Goal: Task Accomplishment & Management: Use online tool/utility

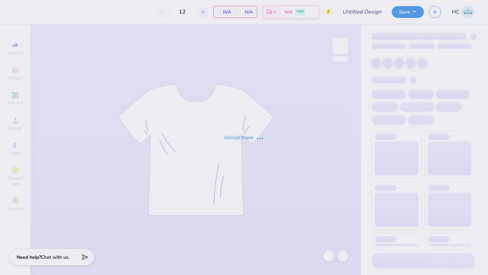
type input "Rockies Option 1"
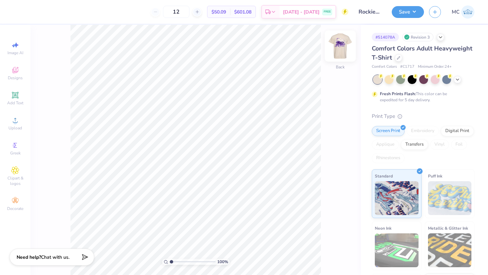
click at [341, 50] on img at bounding box center [340, 46] width 27 height 27
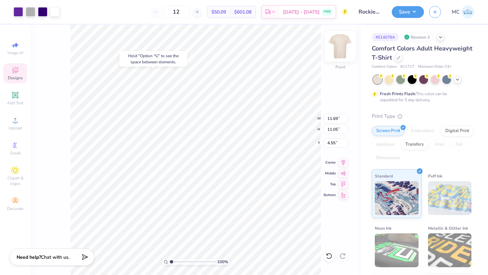
type input "4.55"
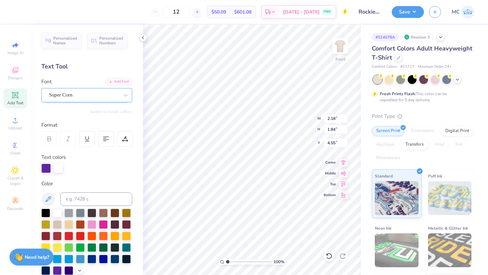
click at [94, 97] on div "Super Corn" at bounding box center [83, 95] width 71 height 11
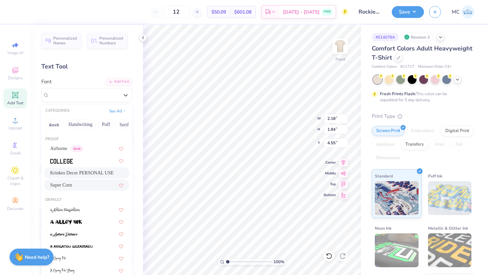
click at [69, 168] on div "Krinkes Decor PERSONAL USE" at bounding box center [86, 173] width 85 height 11
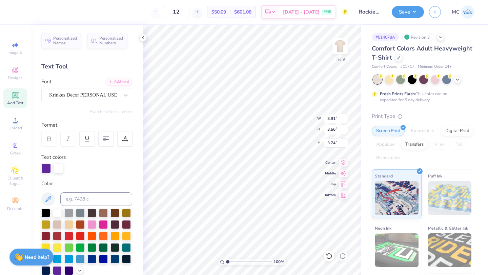
type input "3.91"
type input "3.56"
type input "3.74"
click at [68, 162] on div "Text colors" at bounding box center [86, 164] width 91 height 20
click at [80, 108] on div "Personalized Names Personalized Numbers Text Tool Add Font Font Krinkes Decor P…" at bounding box center [87, 150] width 113 height 251
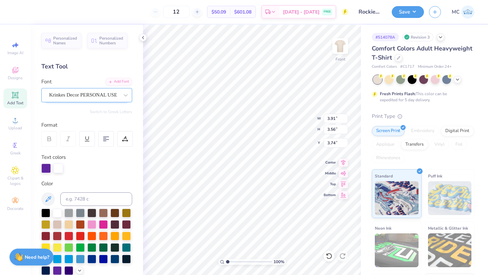
click at [79, 91] on div at bounding box center [84, 95] width 70 height 9
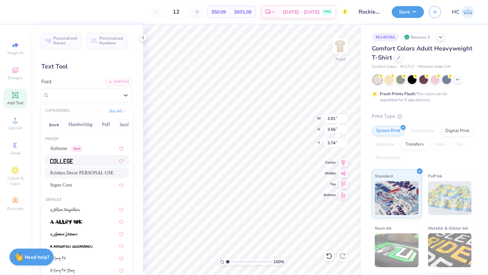
click at [79, 161] on div at bounding box center [86, 160] width 73 height 7
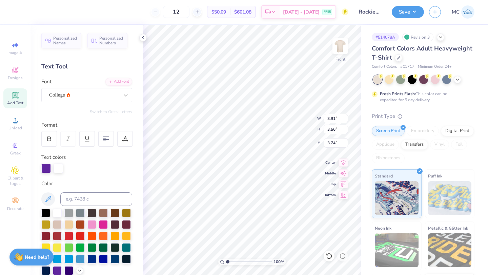
type input "2.48"
type input "2.01"
type input "4.47"
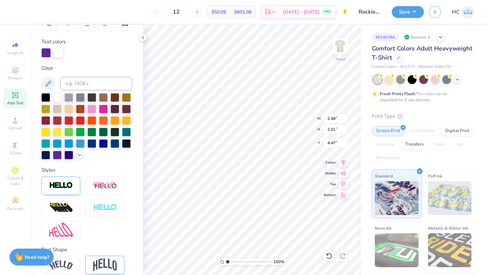
scroll to position [145, 0]
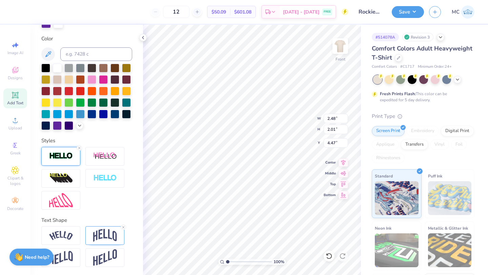
click at [56, 154] on img at bounding box center [61, 156] width 24 height 8
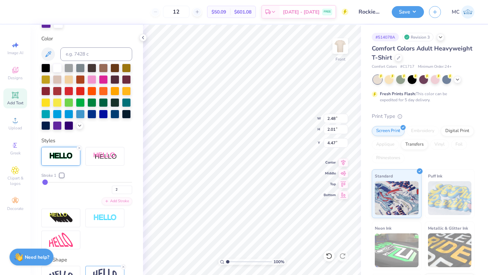
click at [44, 182] on input "range" at bounding box center [86, 182] width 91 height 1
type input "3"
type input "2.49"
type input "2.03"
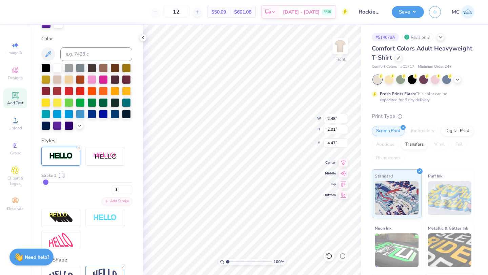
type input "4.46"
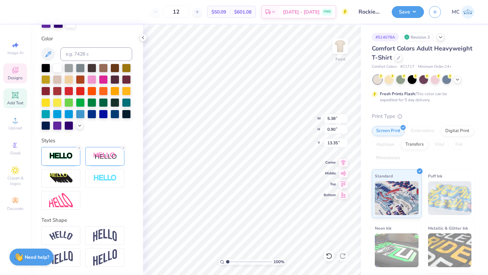
type input "2.49"
type input "2.03"
type input "4.46"
click at [105, 157] on img at bounding box center [105, 156] width 24 height 8
type input "2.92"
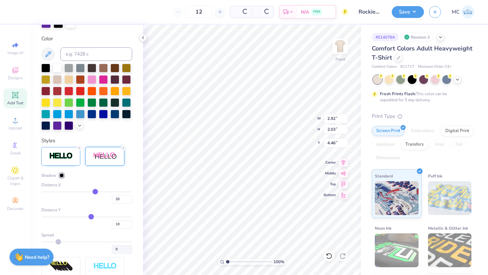
type input "2.14"
type input "4.35"
type input "3.52"
click at [111, 161] on div at bounding box center [104, 156] width 39 height 19
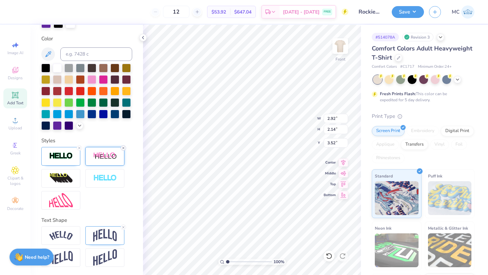
click at [123, 147] on icon at bounding box center [123, 148] width 4 height 4
type input "2.49"
type input "2.03"
type input "3.63"
